Goal: Check status: Check status

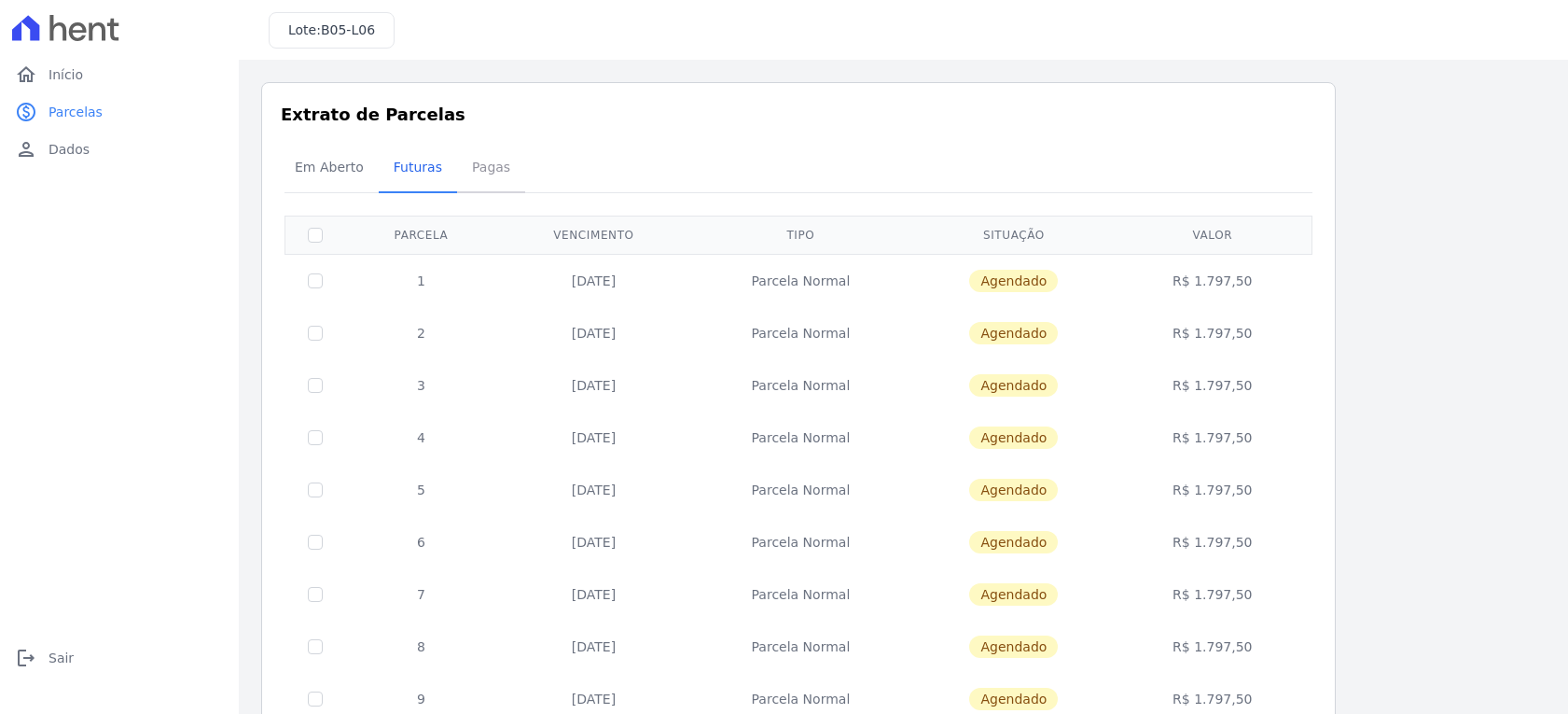
click at [472, 151] on span "Pagas" at bounding box center [491, 167] width 61 height 37
click at [475, 165] on span "Pagas" at bounding box center [491, 167] width 61 height 37
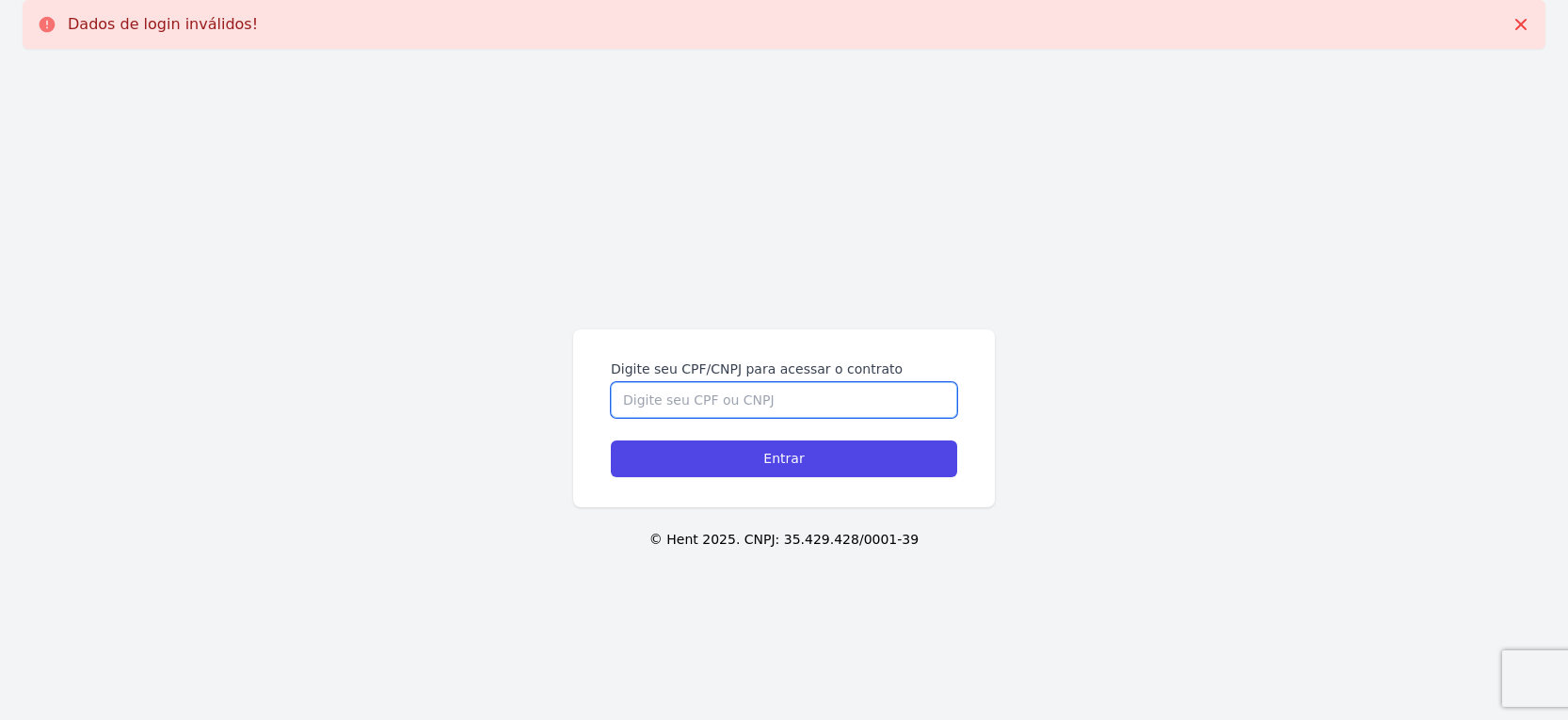
click at [744, 402] on input "Digite seu CPF/CNPJ para acessar o contrato" at bounding box center [784, 400] width 346 height 36
type input "10873973674"
click at [611, 440] on input "Entrar" at bounding box center [784, 458] width 346 height 37
click at [781, 414] on input "Digite seu CPF/CNPJ para acessar o contrato" at bounding box center [784, 400] width 346 height 36
type input "10873973674"
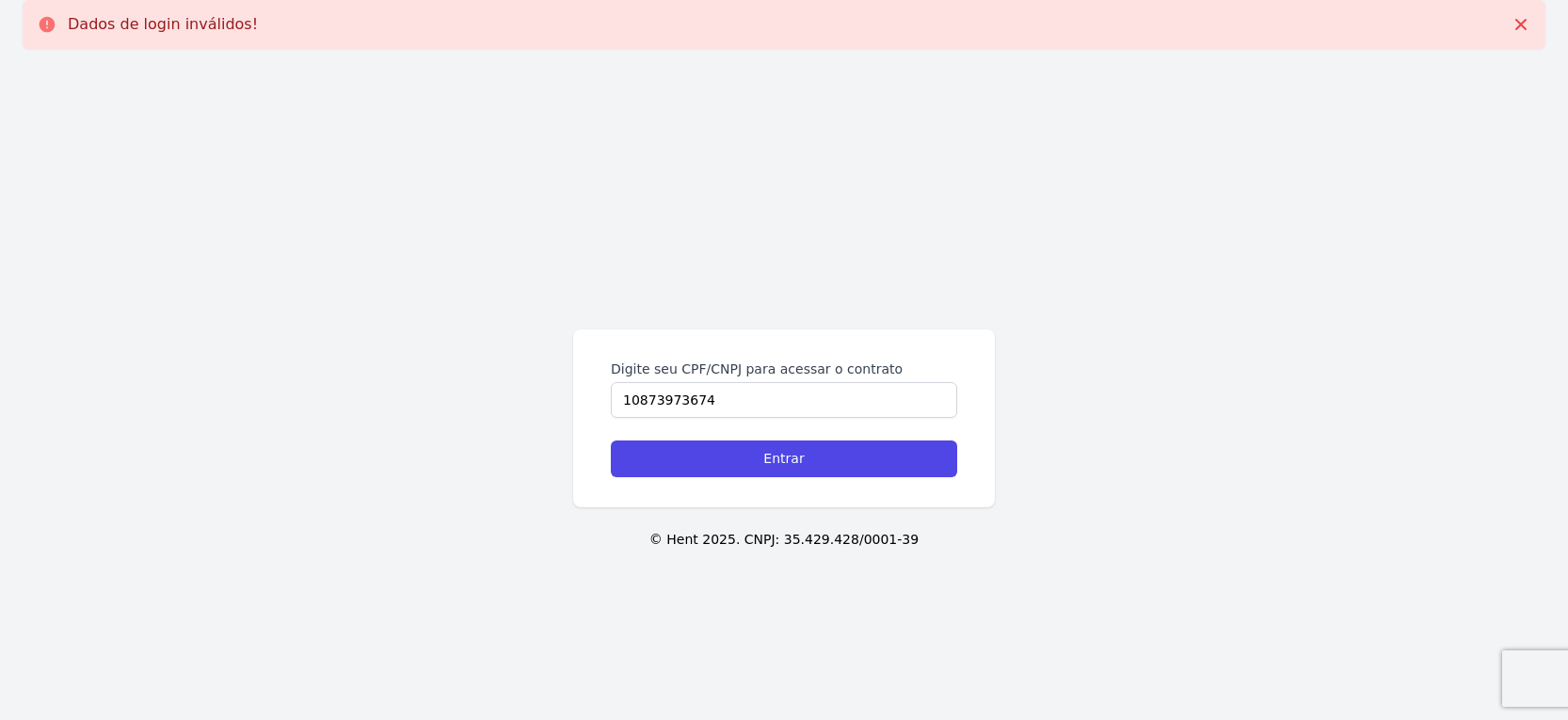
click at [611, 440] on input "Entrar" at bounding box center [784, 458] width 346 height 37
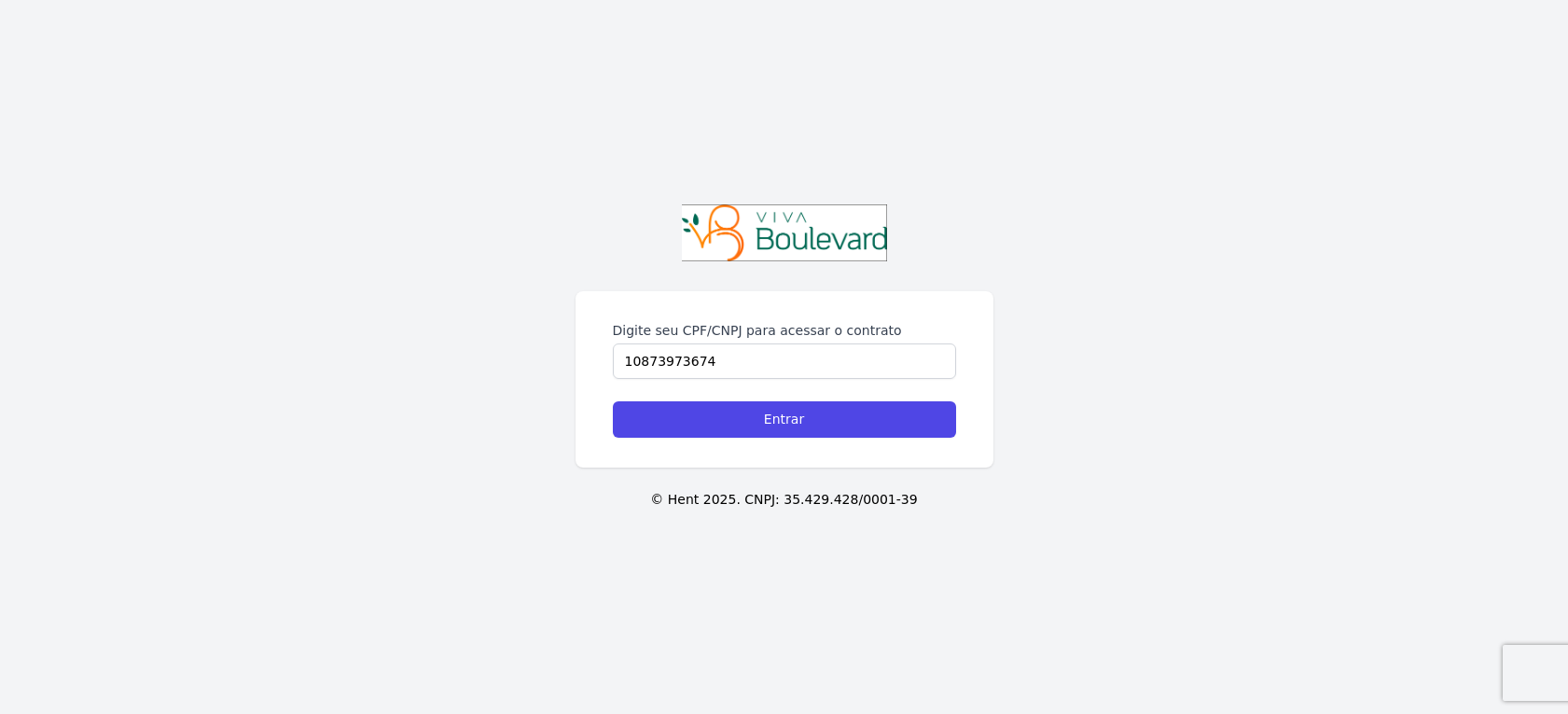
type input "10873973674"
click at [613, 401] on input "Entrar" at bounding box center [784, 419] width 343 height 36
